Goal: Task Accomplishment & Management: Manage account settings

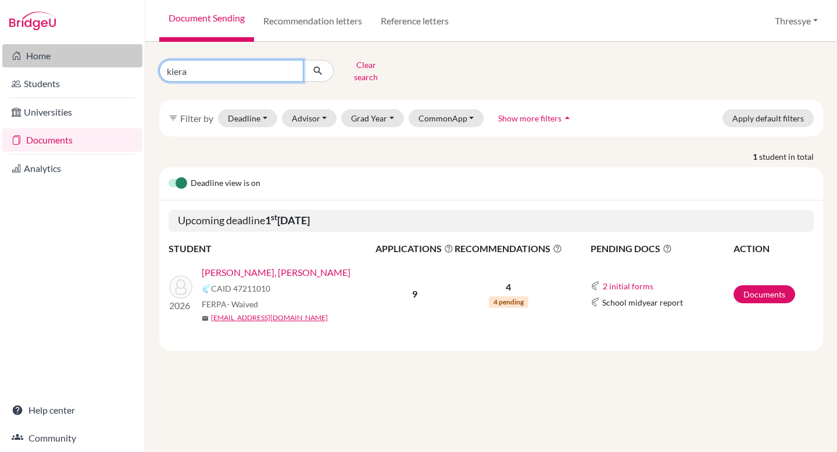
drag, startPoint x: 217, startPoint y: 62, endPoint x: 135, endPoint y: 62, distance: 81.3
click at [135, 62] on div "Home Students Universities Documents Analytics Help center Community Document S…" at bounding box center [418, 226] width 837 height 452
type input "nadya"
click button "submit" at bounding box center [318, 71] width 31 height 22
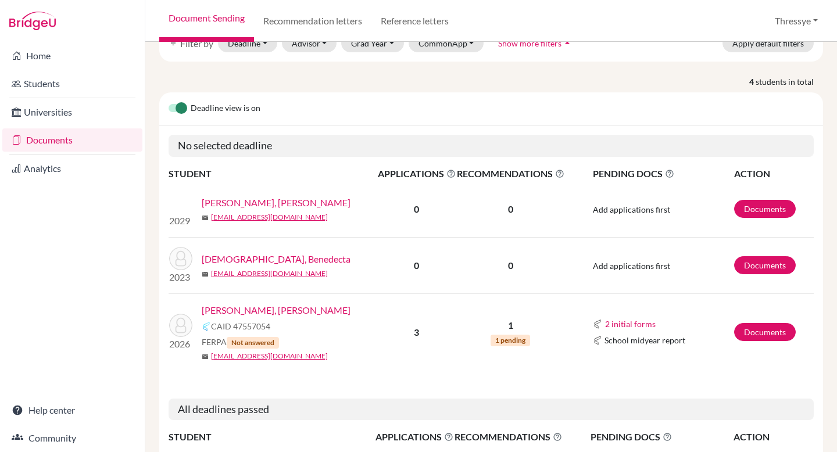
scroll to position [76, 0]
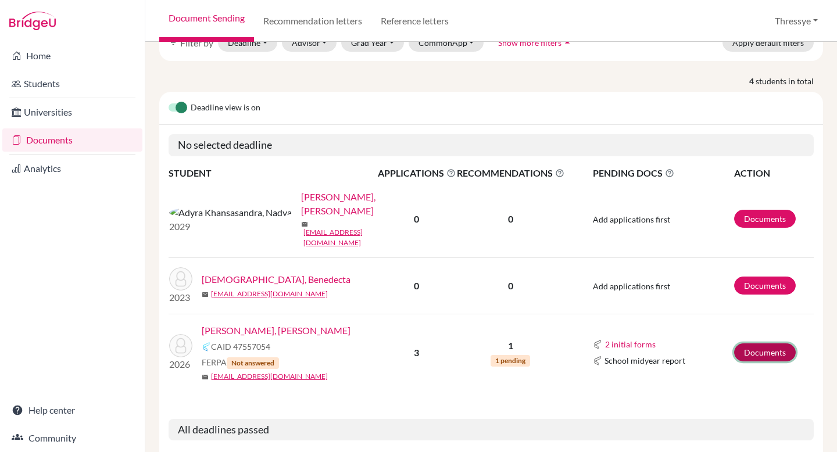
click at [752, 343] on link "Documents" at bounding box center [765, 352] width 62 height 18
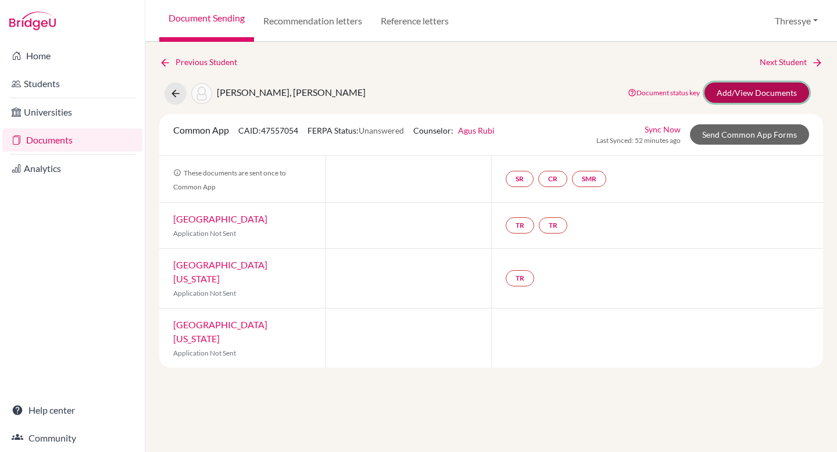
click at [756, 85] on link "Add/View Documents" at bounding box center [756, 92] width 105 height 20
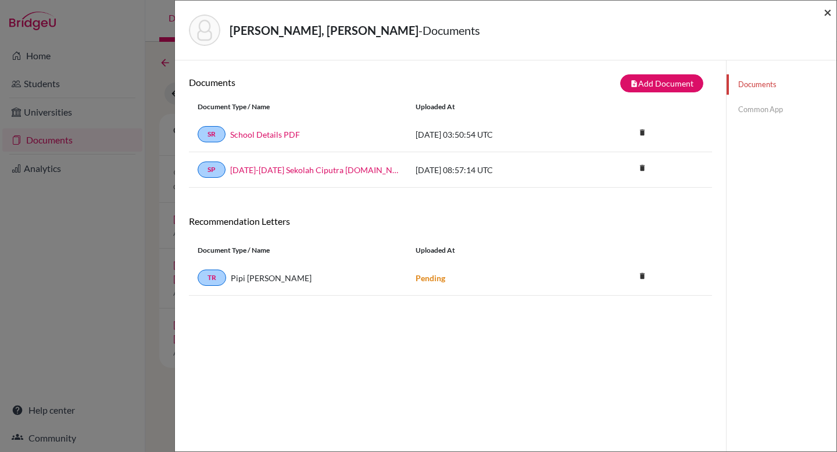
click at [827, 15] on span "×" at bounding box center [827, 11] width 8 height 17
